Goal: Find contact information: Find contact information

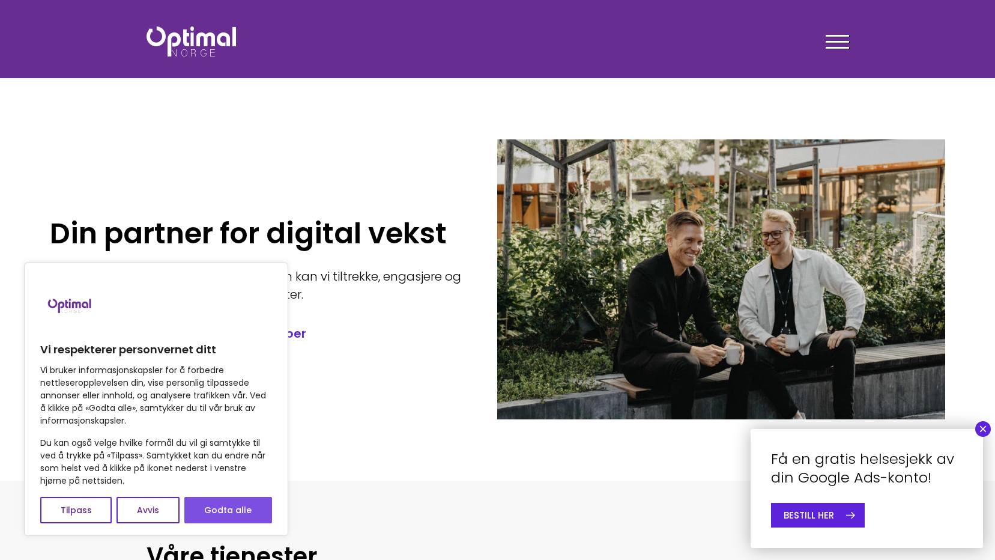
click at [235, 507] on button "Godta alle" at bounding box center [228, 510] width 88 height 26
checkbox input "true"
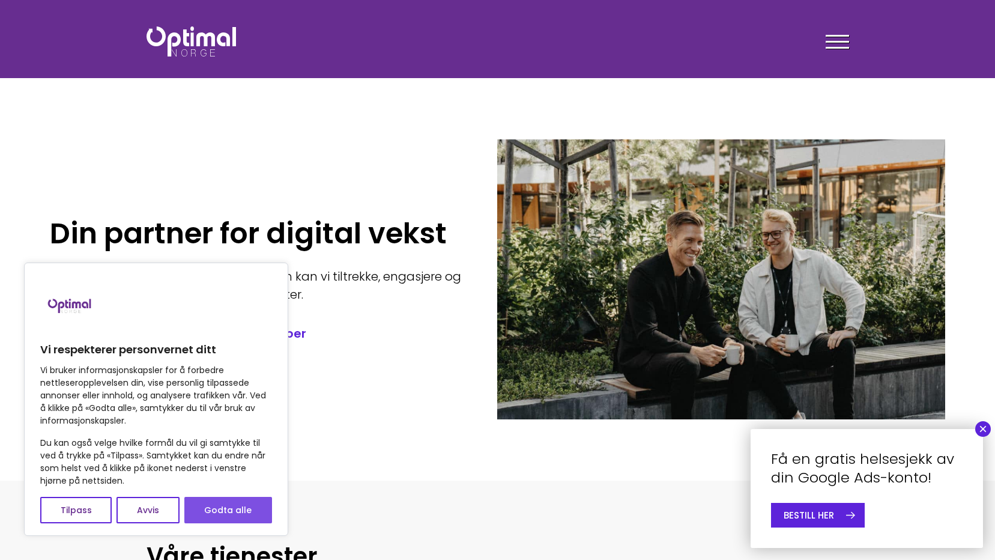
checkbox input "true"
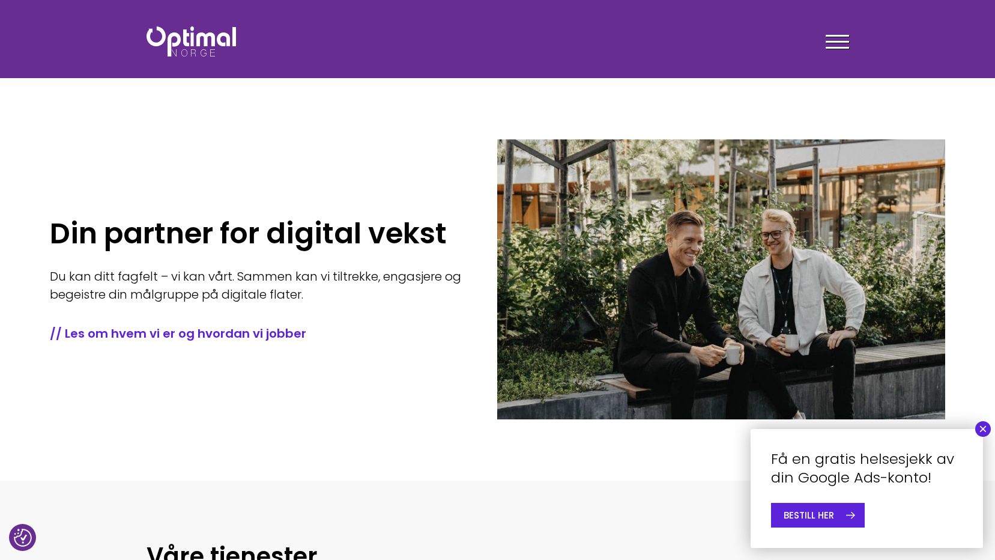
click at [980, 428] on button "×" at bounding box center [984, 429] width 16 height 16
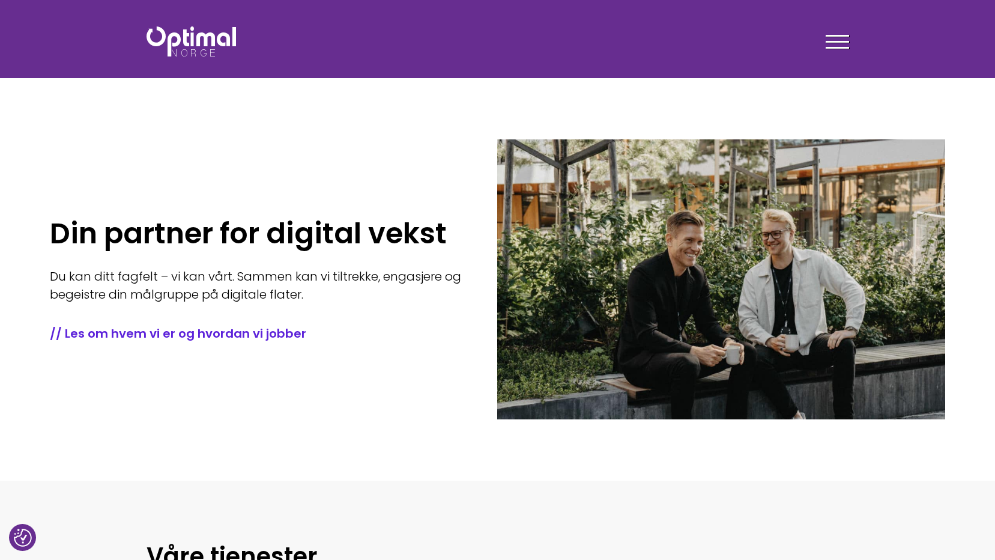
click at [842, 39] on div at bounding box center [837, 44] width 23 height 30
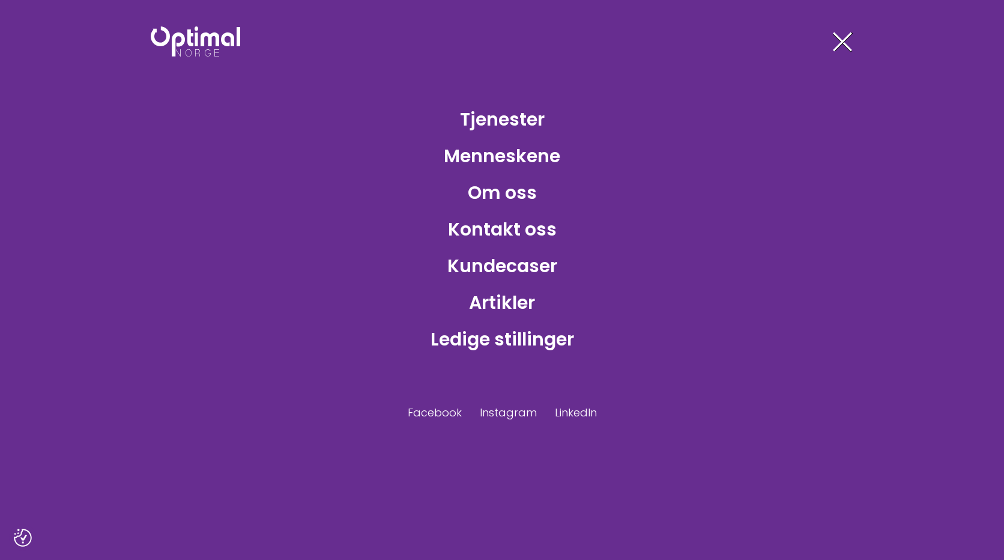
click at [841, 40] on span at bounding box center [842, 41] width 19 height 19
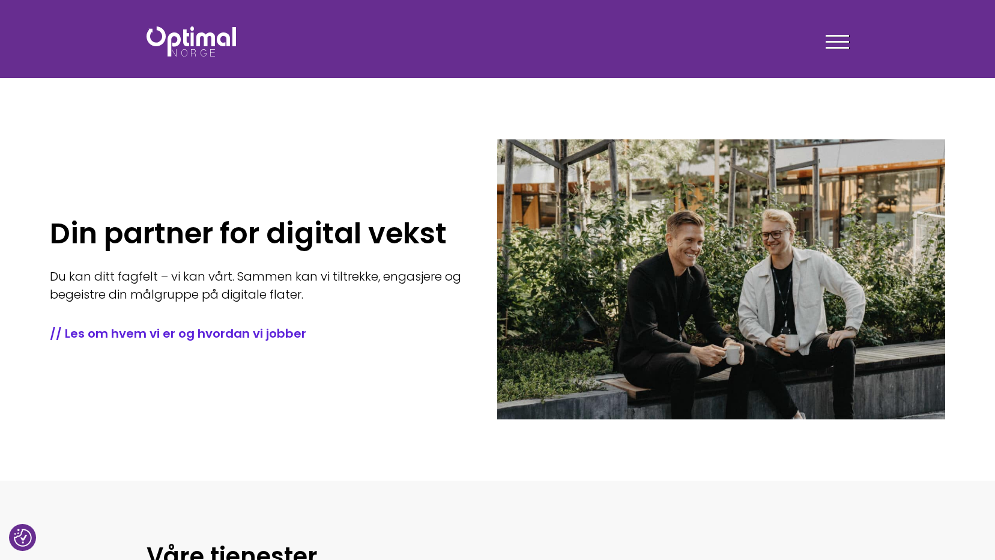
click at [833, 34] on div at bounding box center [837, 44] width 23 height 30
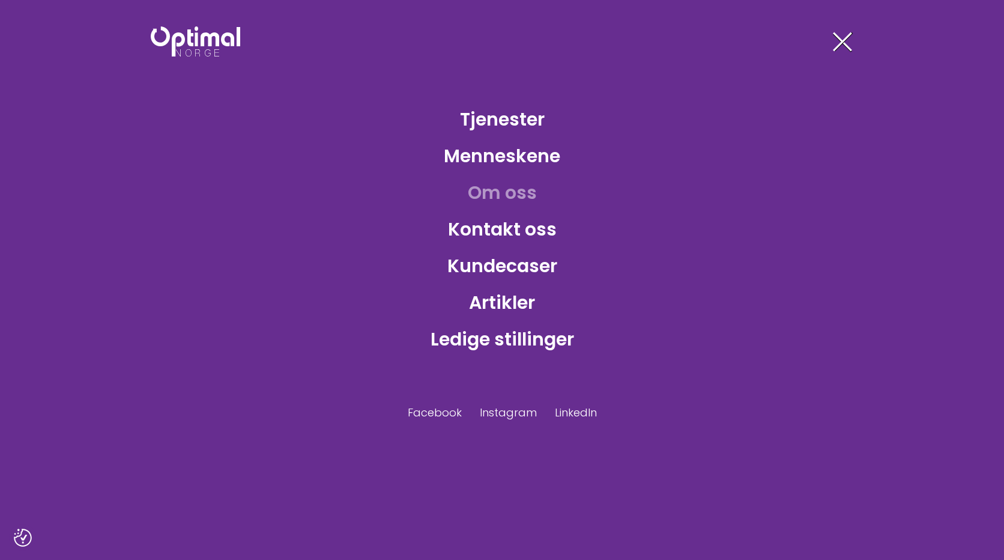
click at [512, 199] on link "Om oss" at bounding box center [502, 192] width 88 height 39
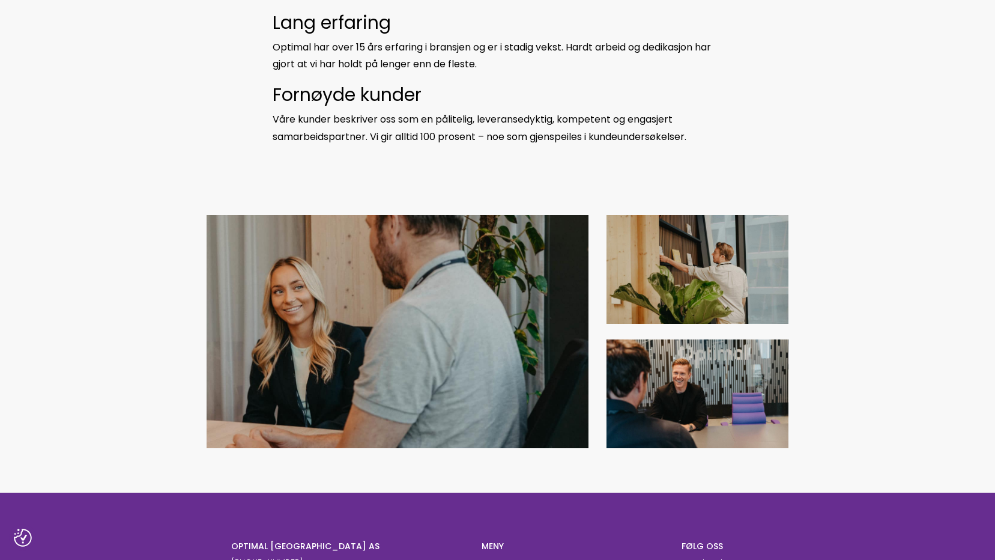
scroll to position [961, 0]
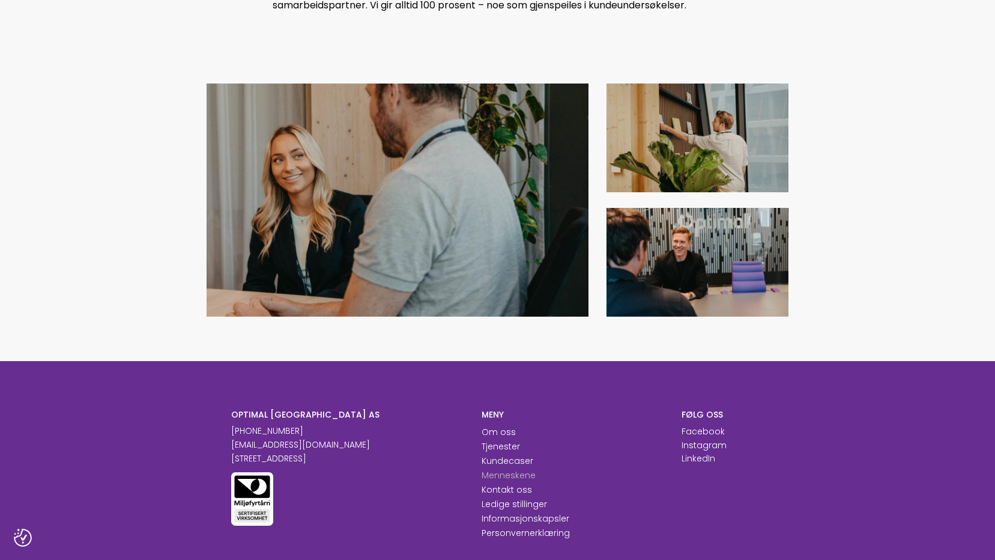
click at [532, 477] on link "Menneskene" at bounding box center [509, 475] width 54 height 12
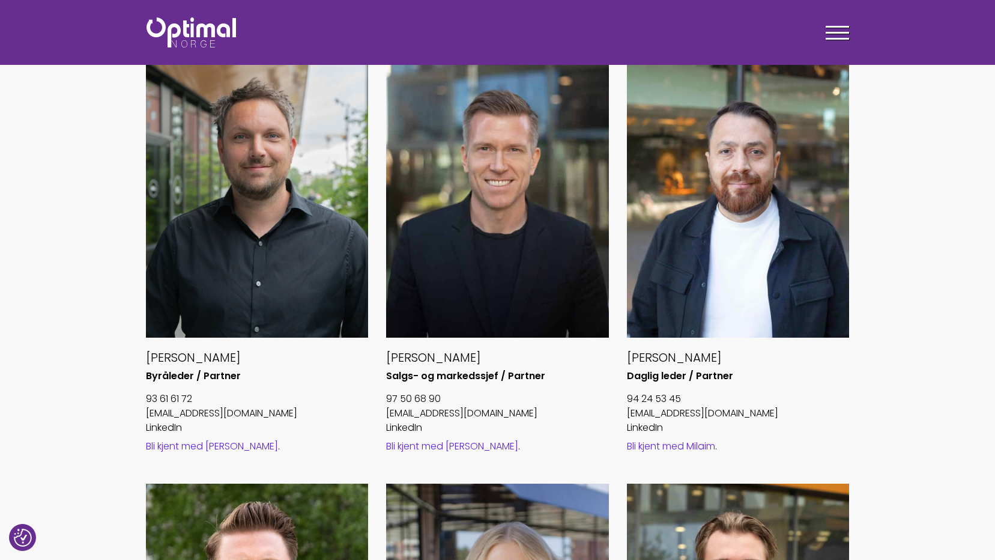
scroll to position [421, 0]
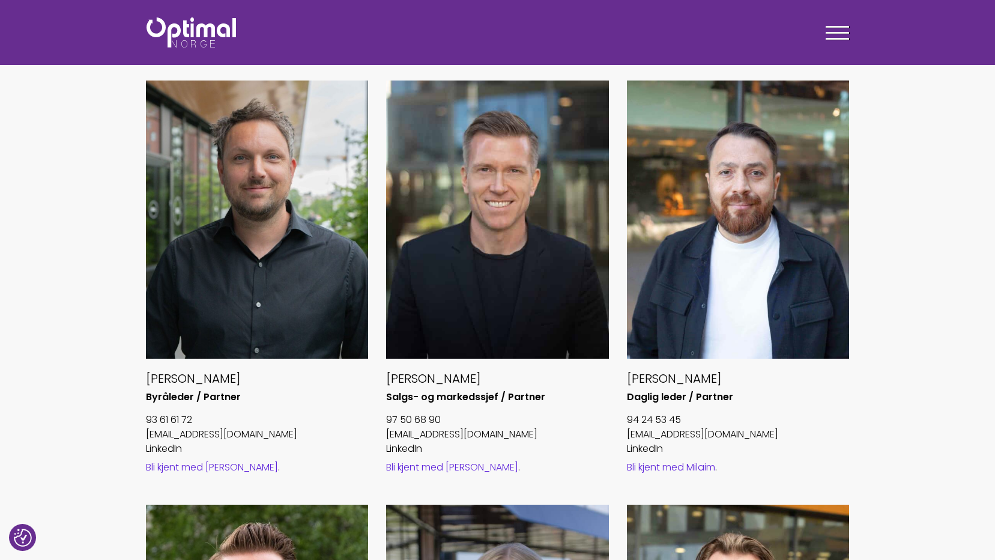
click at [685, 418] on p "94 24 53 45" at bounding box center [738, 420] width 223 height 14
click at [684, 418] on p "94 24 53 45" at bounding box center [738, 420] width 223 height 14
drag, startPoint x: 684, startPoint y: 418, endPoint x: 666, endPoint y: 419, distance: 18.7
copy div "94 24 53 45"
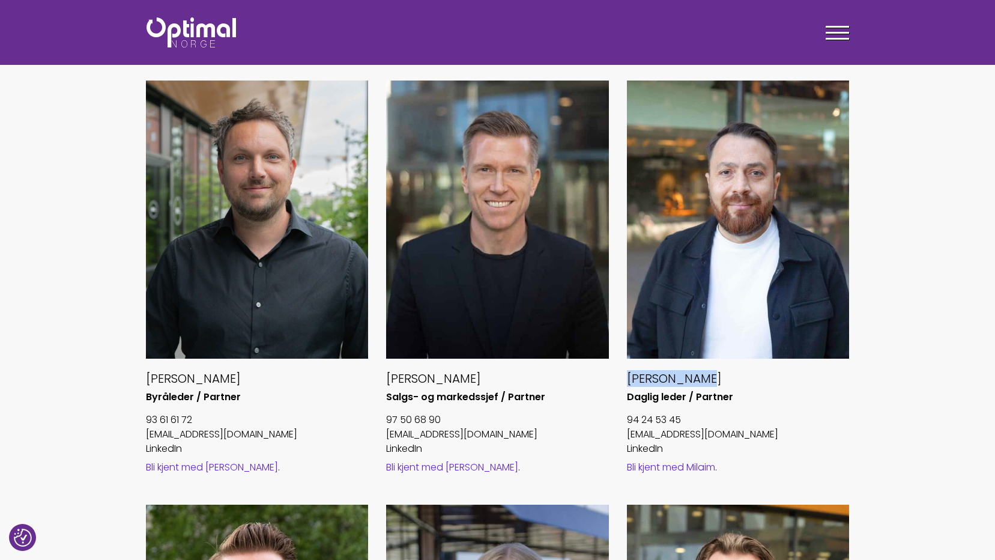
drag, startPoint x: 722, startPoint y: 373, endPoint x: 628, endPoint y: 372, distance: 93.1
click at [628, 372] on h5 "Milaim Tafaj" at bounding box center [738, 379] width 223 height 16
drag, startPoint x: 628, startPoint y: 372, endPoint x: 634, endPoint y: 377, distance: 7.6
copy h5 "Milaim Tafaj"
